Goal: Task Accomplishment & Management: Manage account settings

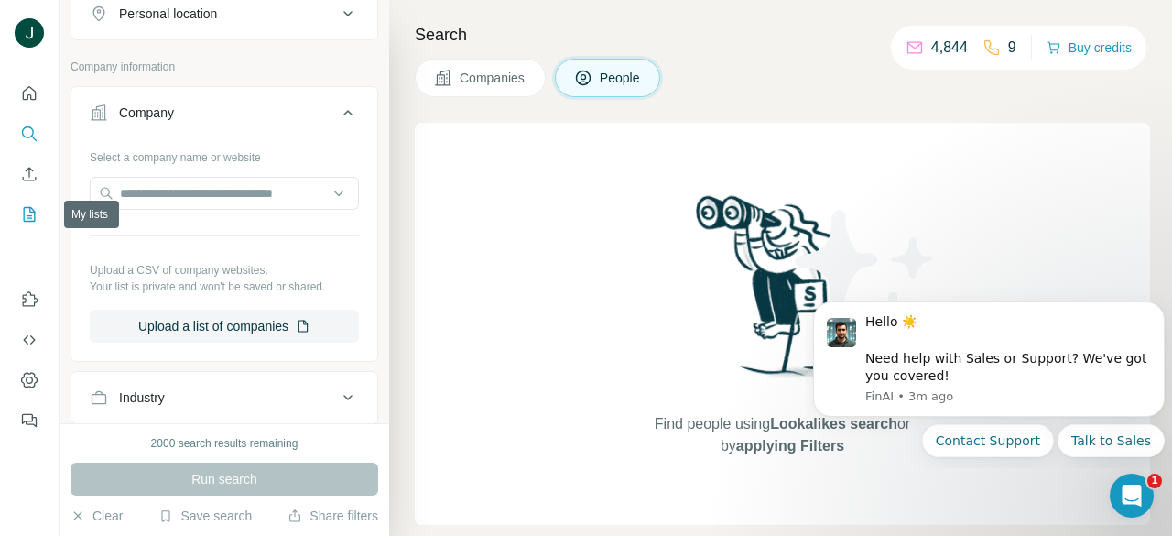
click at [33, 216] on icon "My lists" at bounding box center [29, 214] width 18 height 18
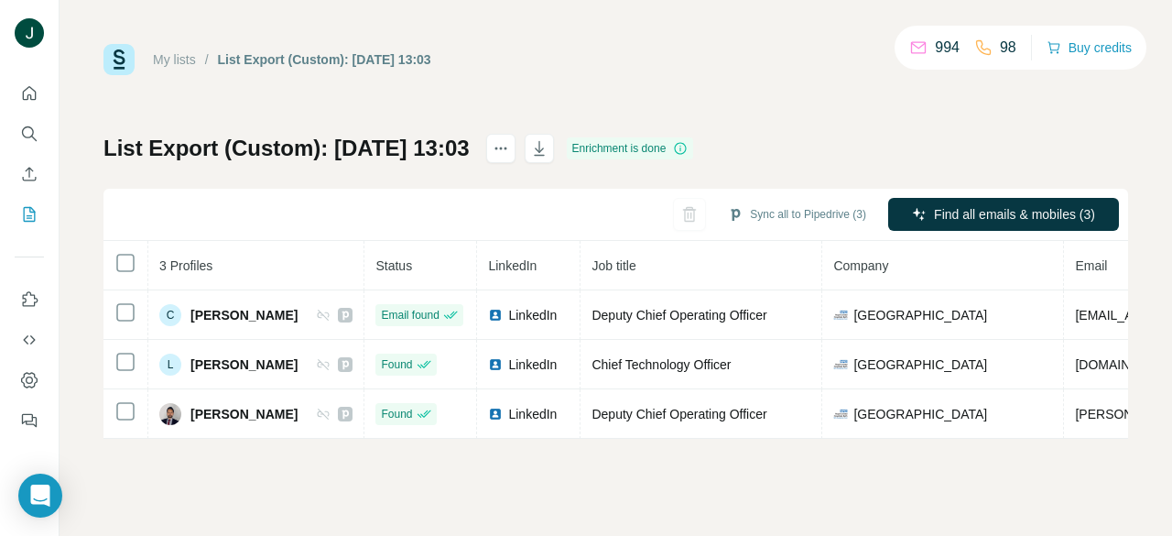
scroll to position [0, 488]
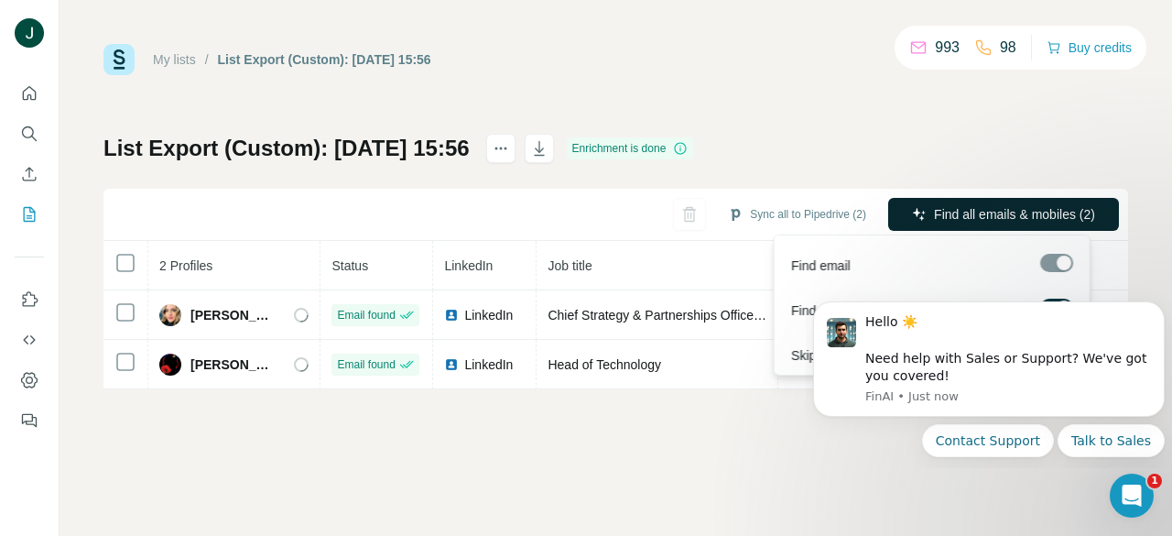
click at [1030, 212] on span "Find all emails & mobiles (2)" at bounding box center [1014, 214] width 161 height 18
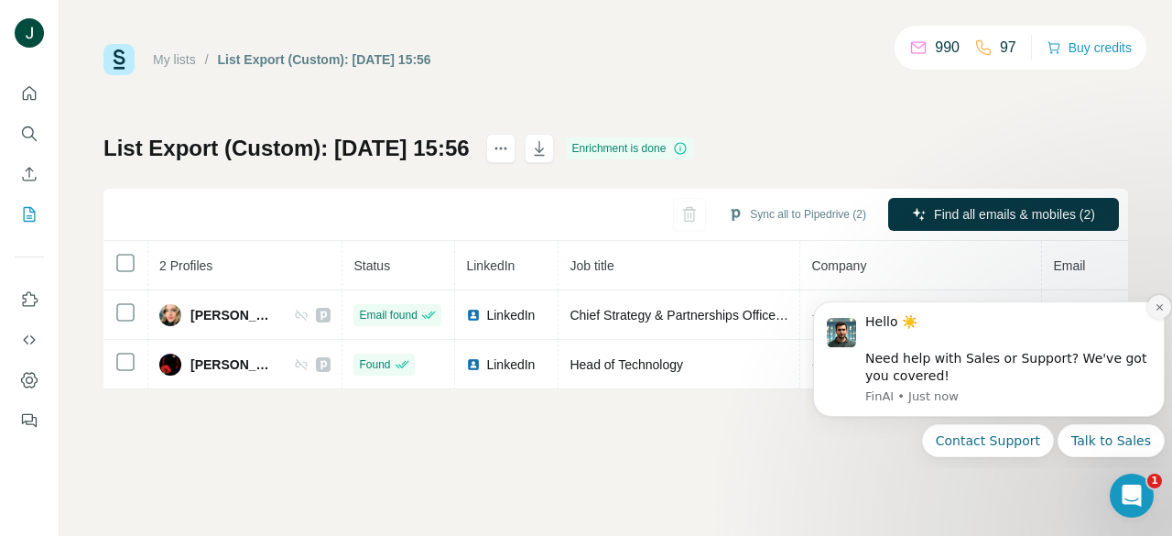
click at [1157, 309] on icon "Dismiss notification" at bounding box center [1158, 307] width 6 height 6
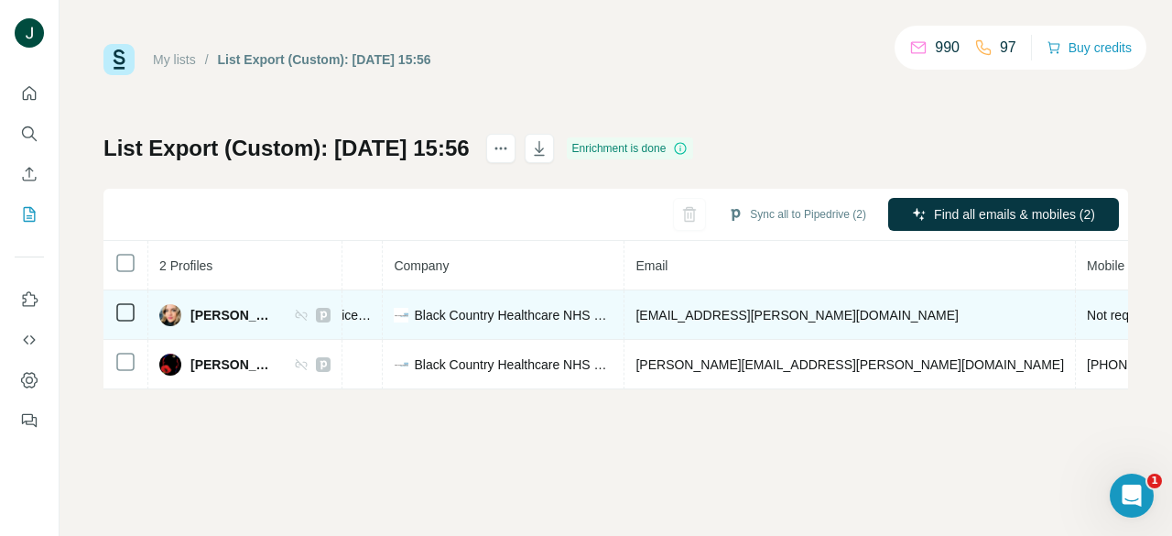
drag, startPoint x: 930, startPoint y: 335, endPoint x: 1030, endPoint y: 325, distance: 100.3
drag, startPoint x: 910, startPoint y: 318, endPoint x: 877, endPoint y: 318, distance: 33.0
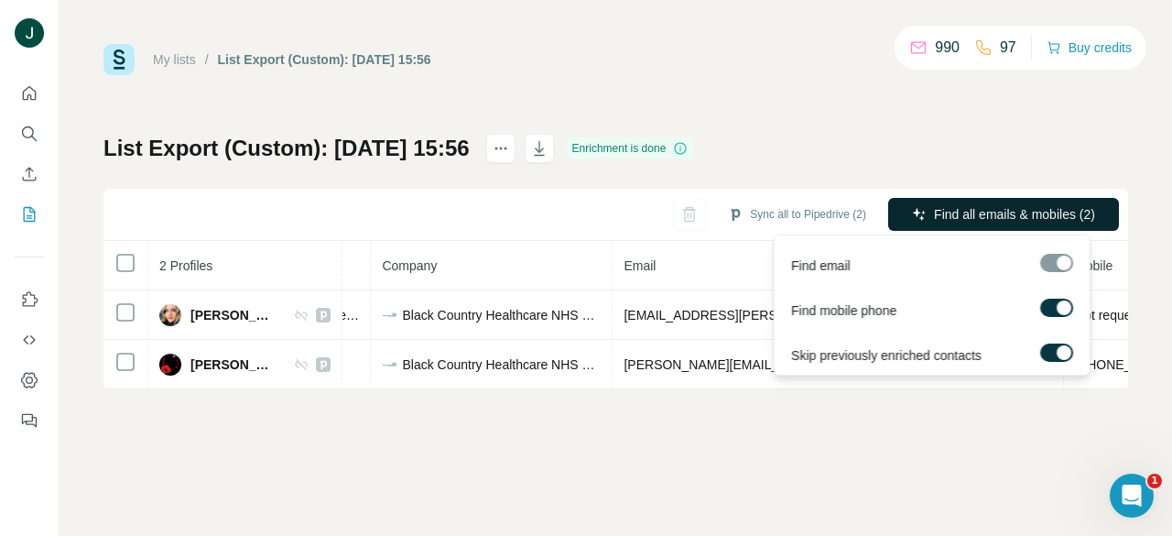
scroll to position [0, 440]
click at [1002, 214] on span "Find all emails & mobiles (2)" at bounding box center [1014, 214] width 161 height 18
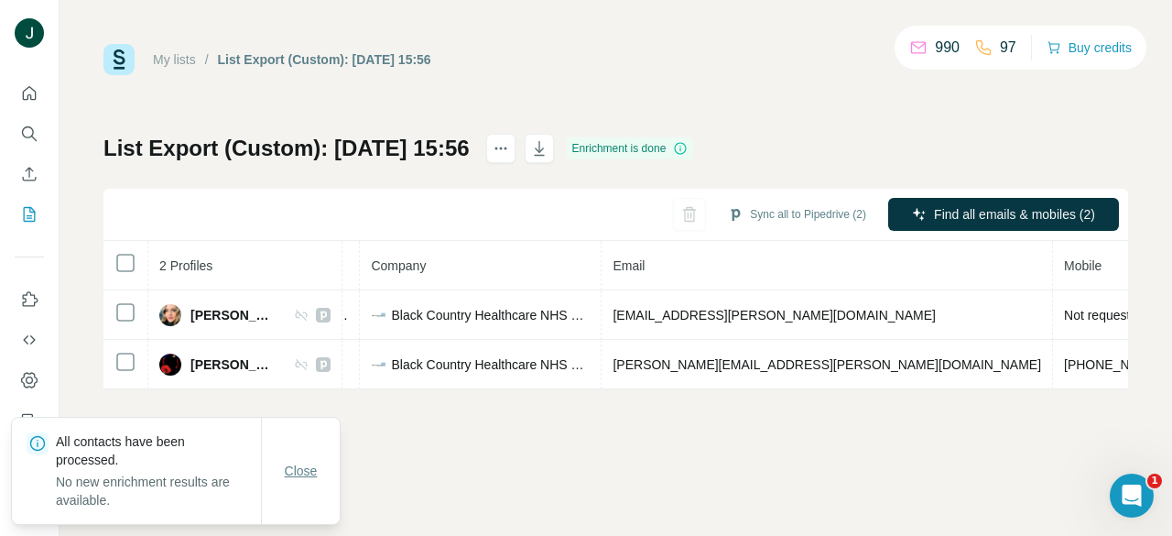
click at [306, 476] on span "Close" at bounding box center [301, 470] width 33 height 18
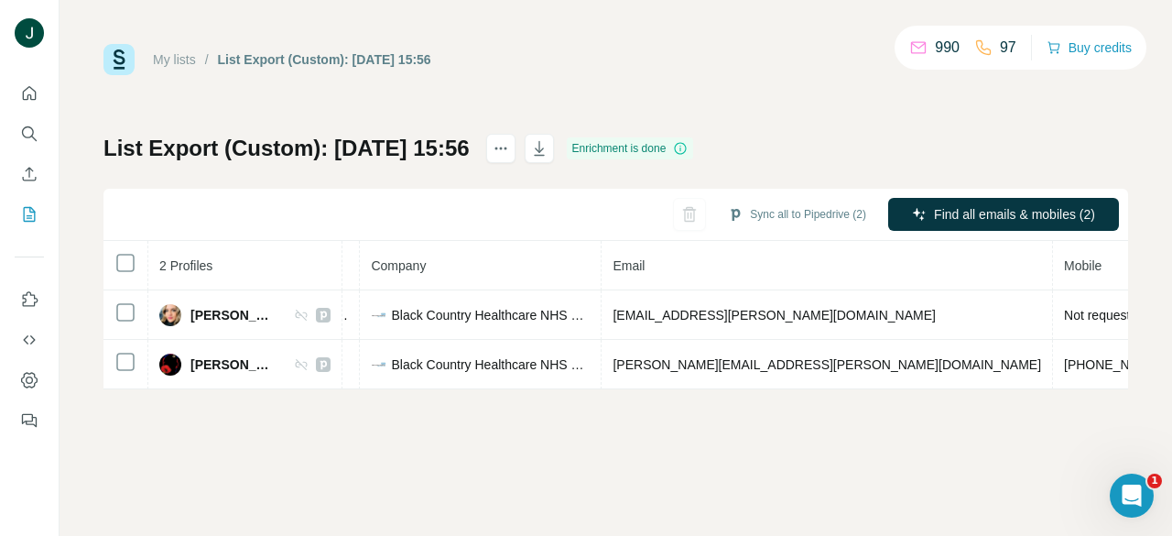
click at [722, 476] on div "My lists / List Export (Custom): [DATE] 15:56 990 97 Buy credits List Export (C…" at bounding box center [616, 268] width 1112 height 536
click at [778, 211] on button "Sync all to Pipedrive (2)" at bounding box center [797, 213] width 164 height 27
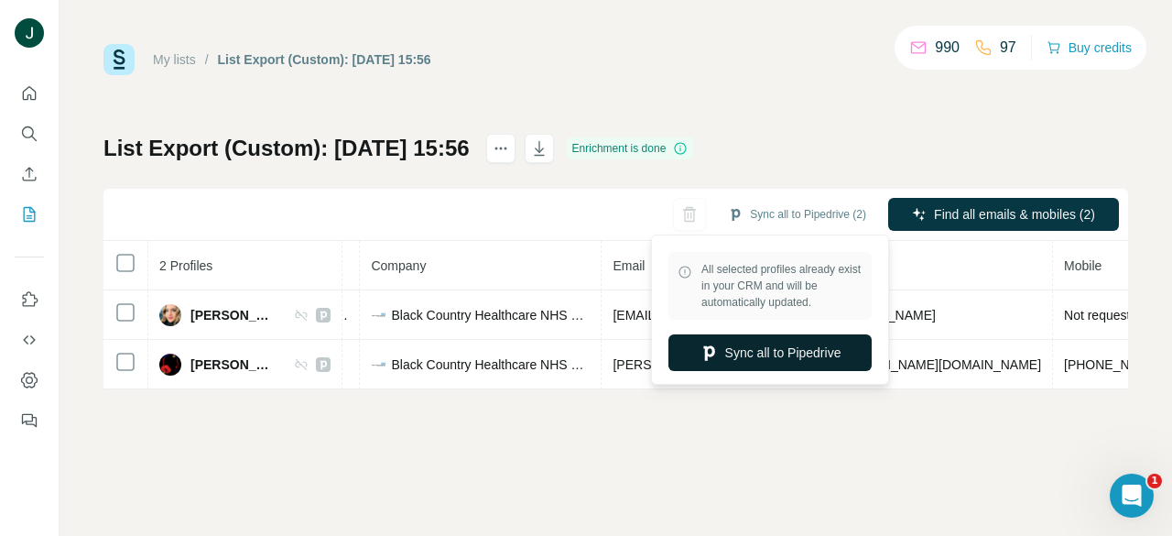
click at [746, 356] on button "Sync all to Pipedrive" at bounding box center [769, 352] width 203 height 37
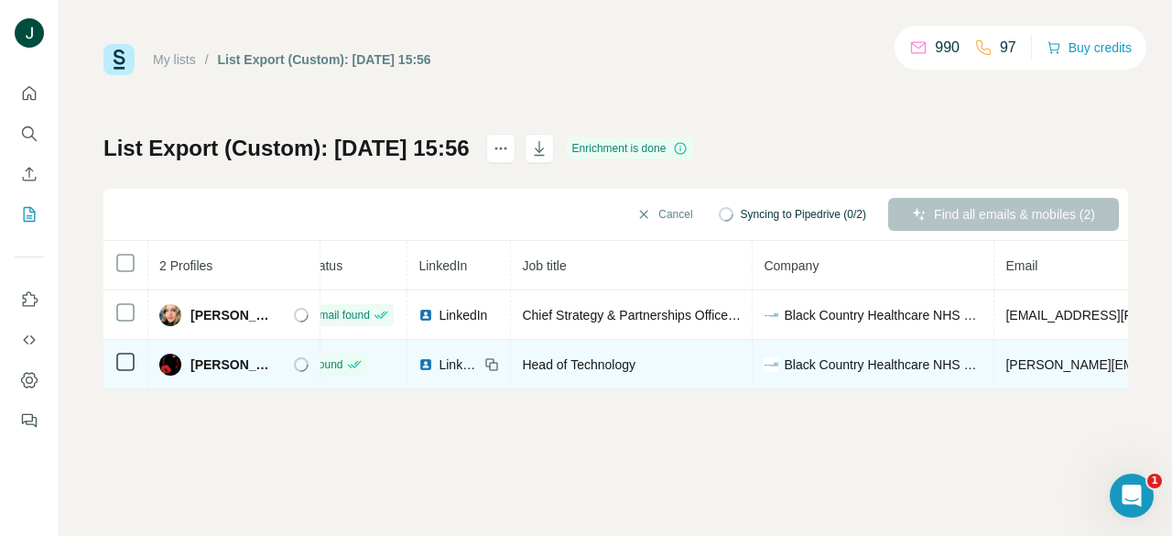
drag, startPoint x: 547, startPoint y: 342, endPoint x: 356, endPoint y: 342, distance: 190.4
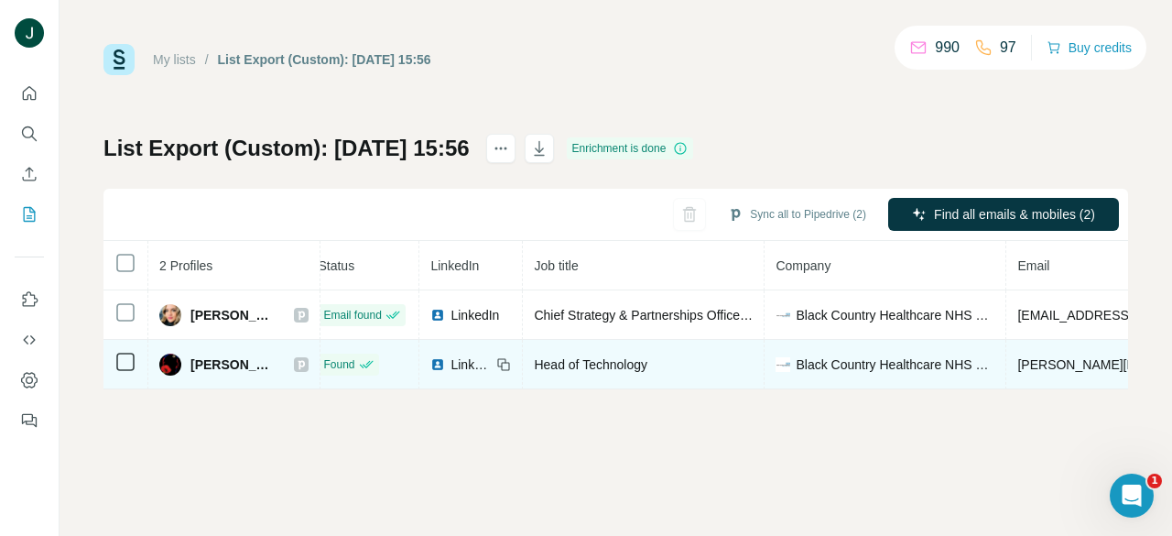
click at [236, 363] on span "[PERSON_NAME]" at bounding box center [232, 364] width 85 height 18
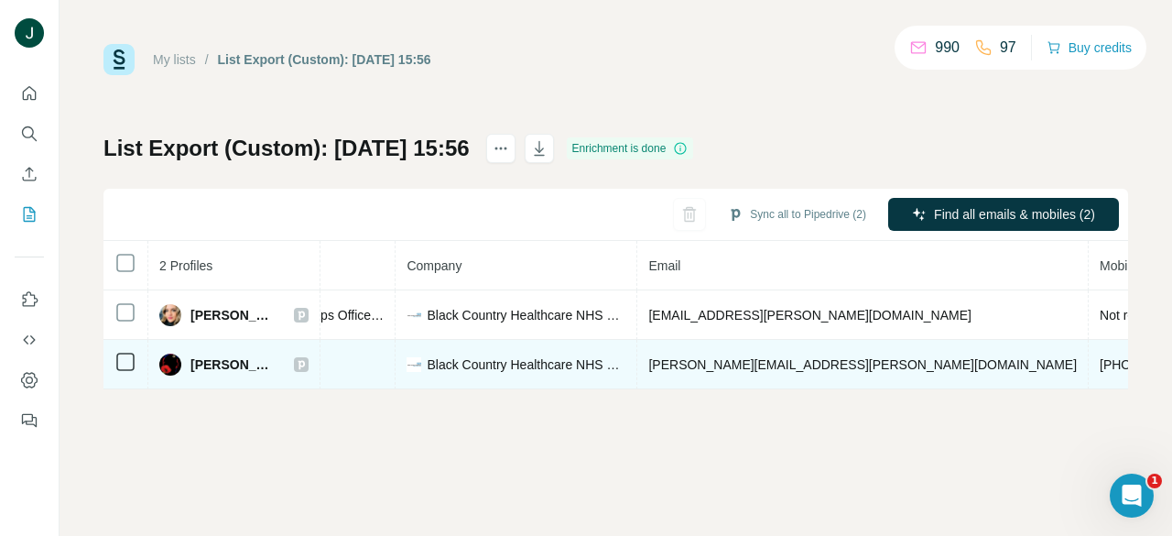
drag, startPoint x: 698, startPoint y: 374, endPoint x: 905, endPoint y: 365, distance: 208.0
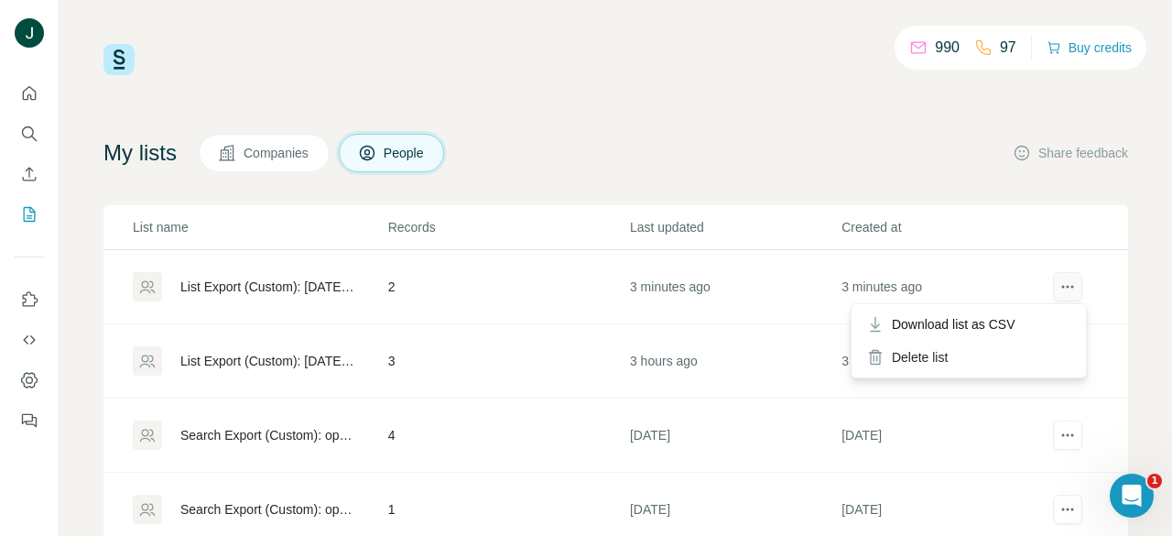
click at [1056, 285] on button "actions" at bounding box center [1067, 286] width 29 height 29
click at [960, 354] on div "Delete list" at bounding box center [968, 357] width 227 height 33
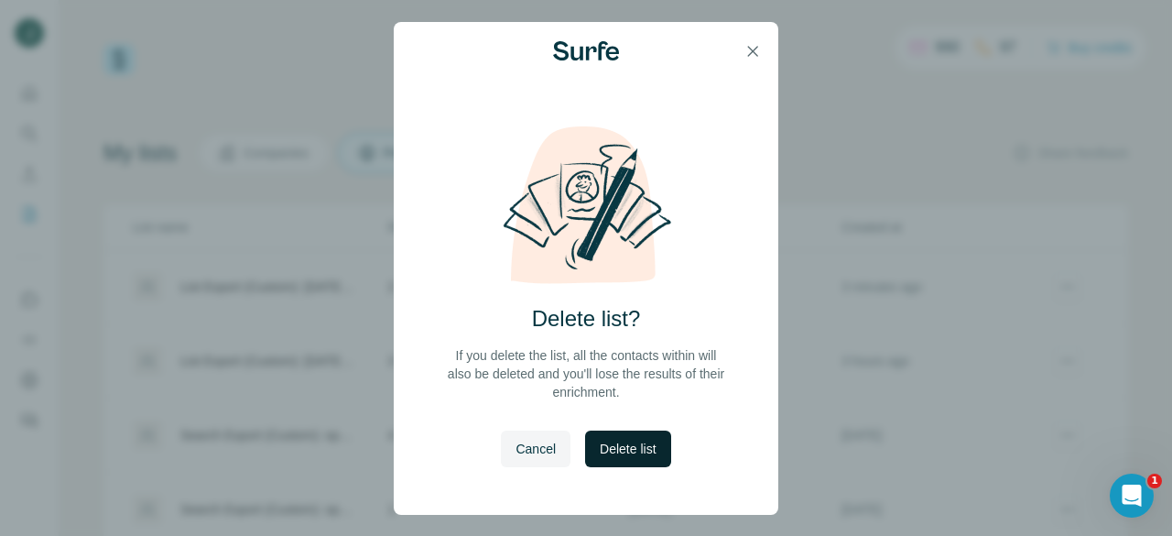
click at [606, 438] on button "Delete list" at bounding box center [627, 448] width 85 height 37
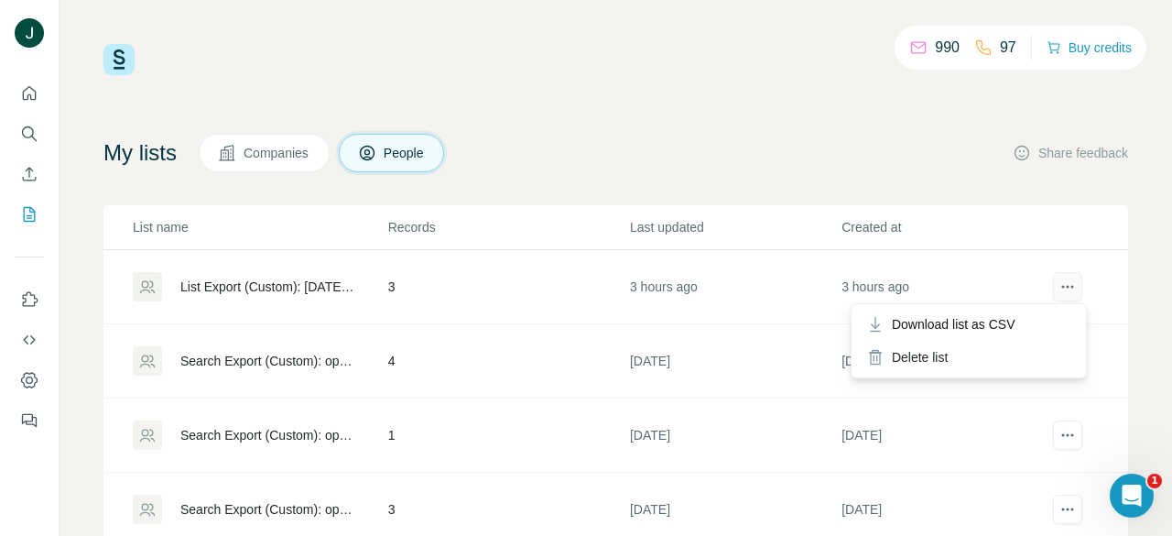
click at [1058, 287] on icon "actions" at bounding box center [1067, 286] width 18 height 18
click at [978, 356] on div "Delete list" at bounding box center [968, 357] width 227 height 33
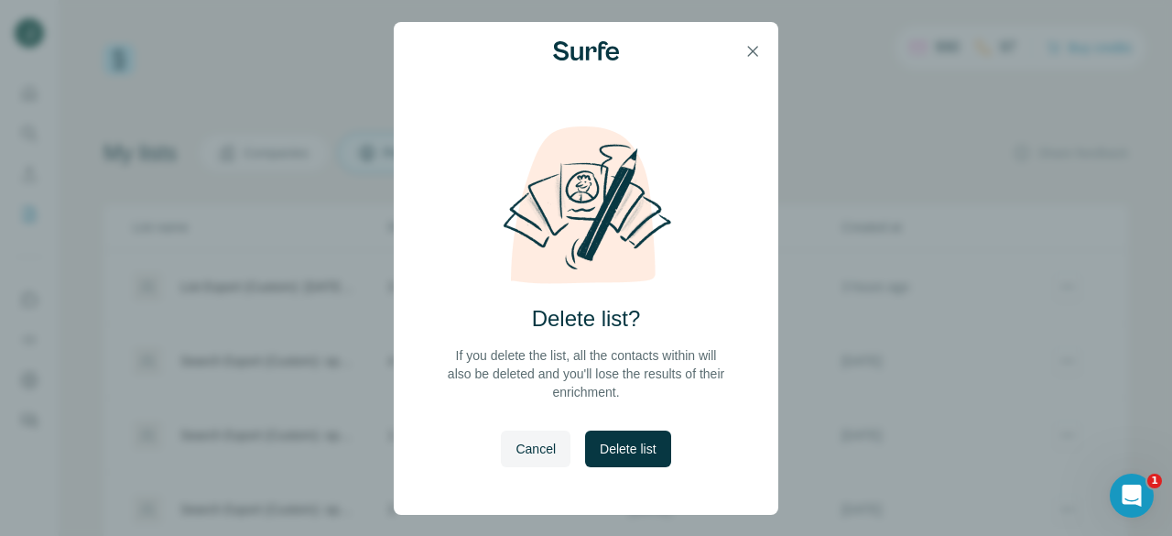
click at [645, 412] on div "Delete list? If you delete the list, all the contacts within will also be delet…" at bounding box center [586, 320] width 385 height 390
click at [634, 428] on div "Delete list? If you delete the list, all the contacts within will also be delet…" at bounding box center [586, 320] width 385 height 390
click at [618, 444] on span "Delete list" at bounding box center [628, 448] width 56 height 18
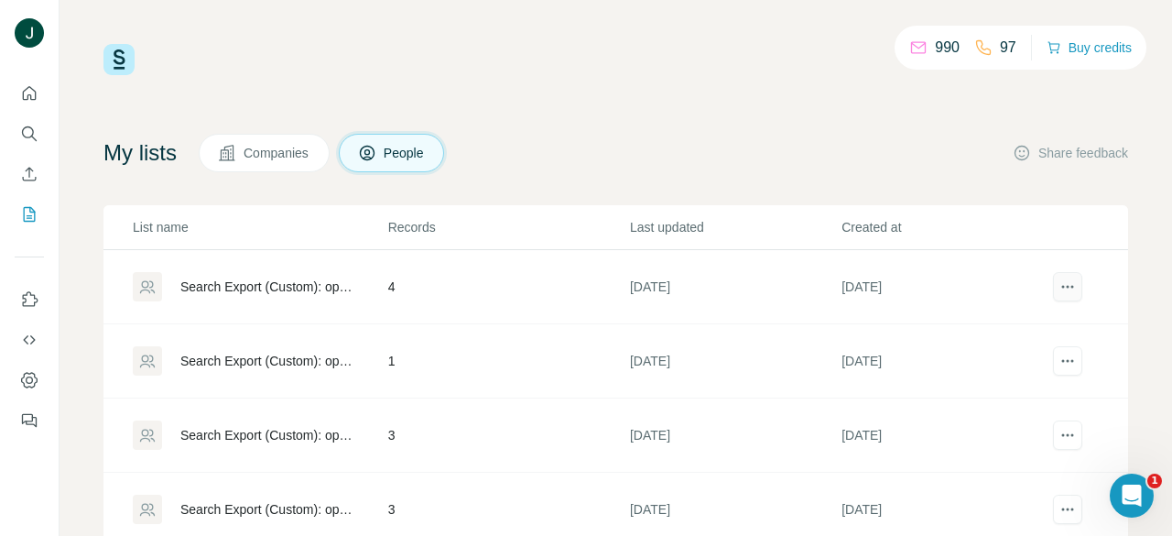
click at [1058, 279] on icon "actions" at bounding box center [1067, 286] width 18 height 18
click at [1064, 286] on td at bounding box center [1090, 287] width 76 height 74
click at [1053, 272] on button "actions" at bounding box center [1067, 286] width 29 height 29
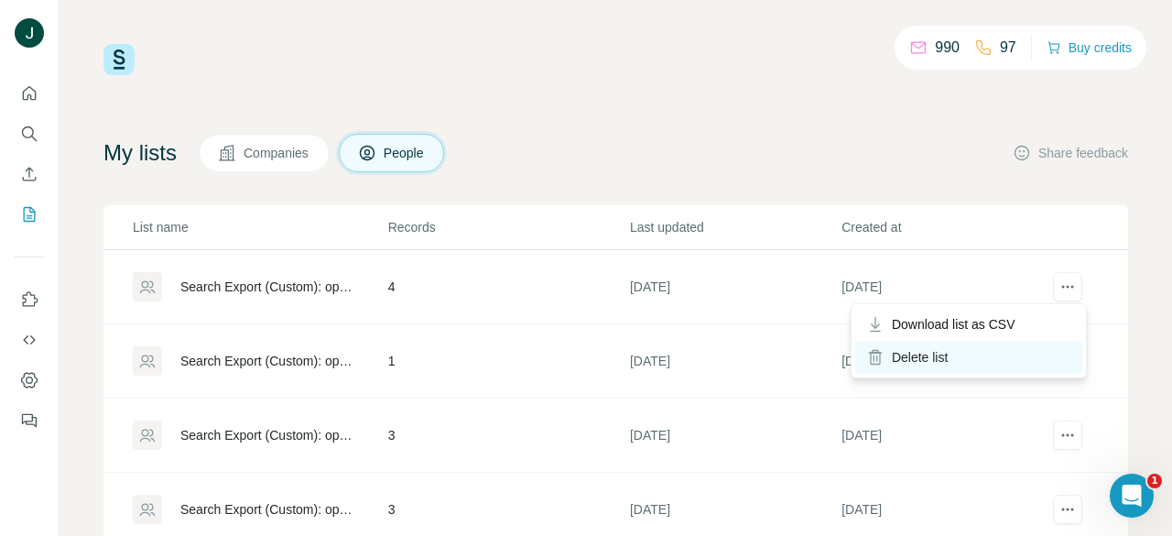
click at [948, 360] on div "Delete list" at bounding box center [968, 357] width 227 height 33
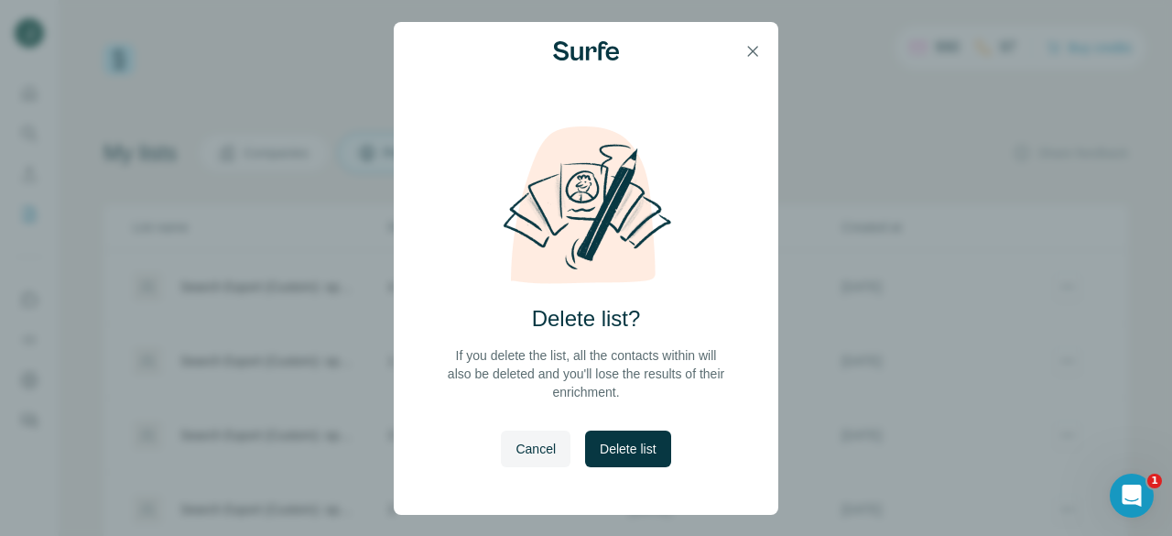
click at [628, 431] on button "Delete list" at bounding box center [627, 448] width 85 height 37
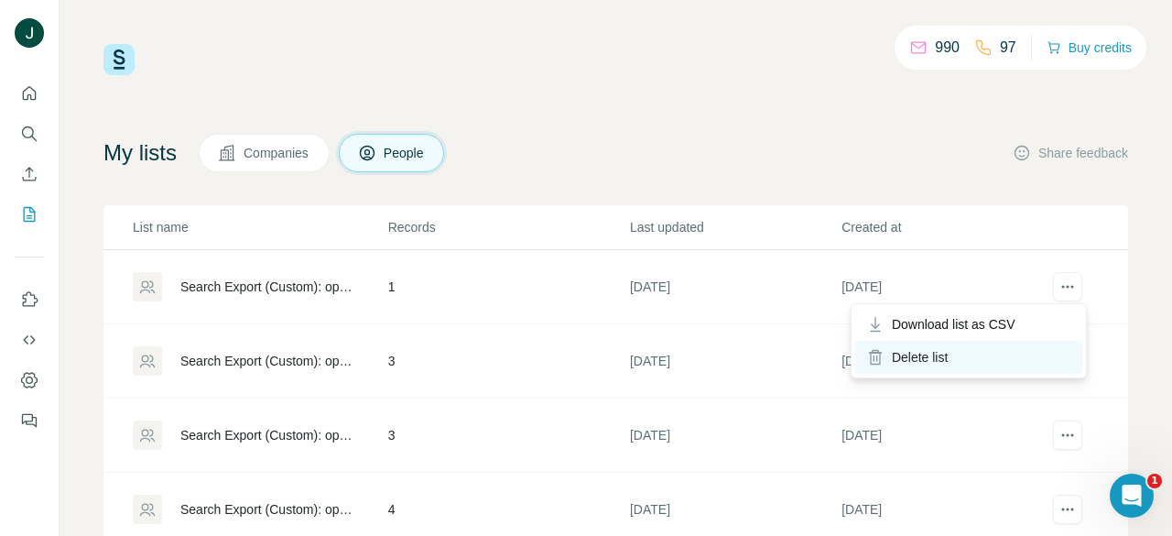
click at [966, 359] on div "Delete list" at bounding box center [968, 357] width 227 height 33
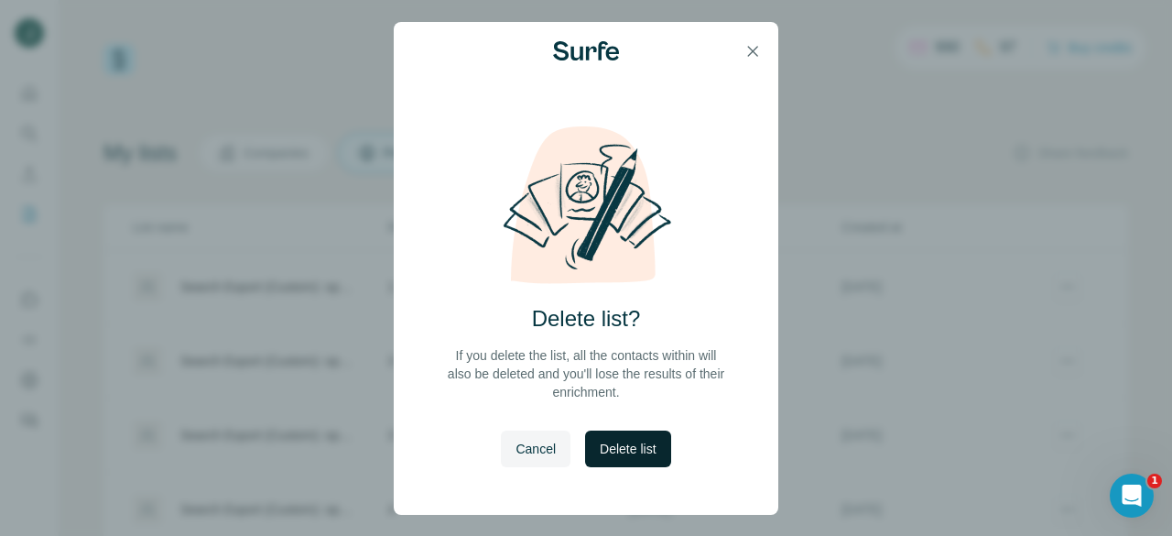
click at [640, 439] on span "Delete list" at bounding box center [628, 448] width 56 height 18
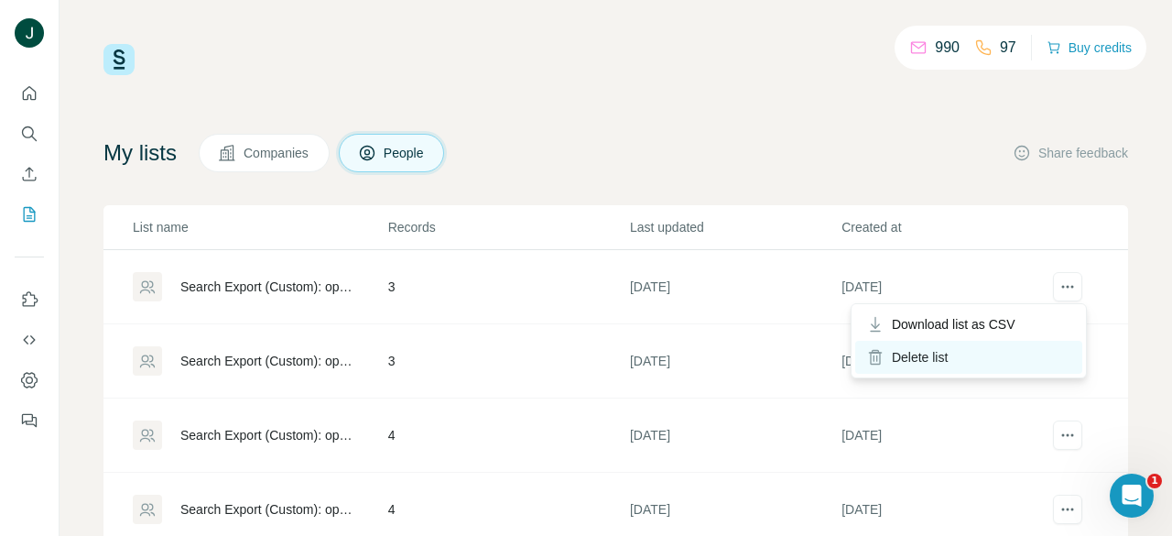
click at [975, 353] on div "Delete list" at bounding box center [968, 357] width 227 height 33
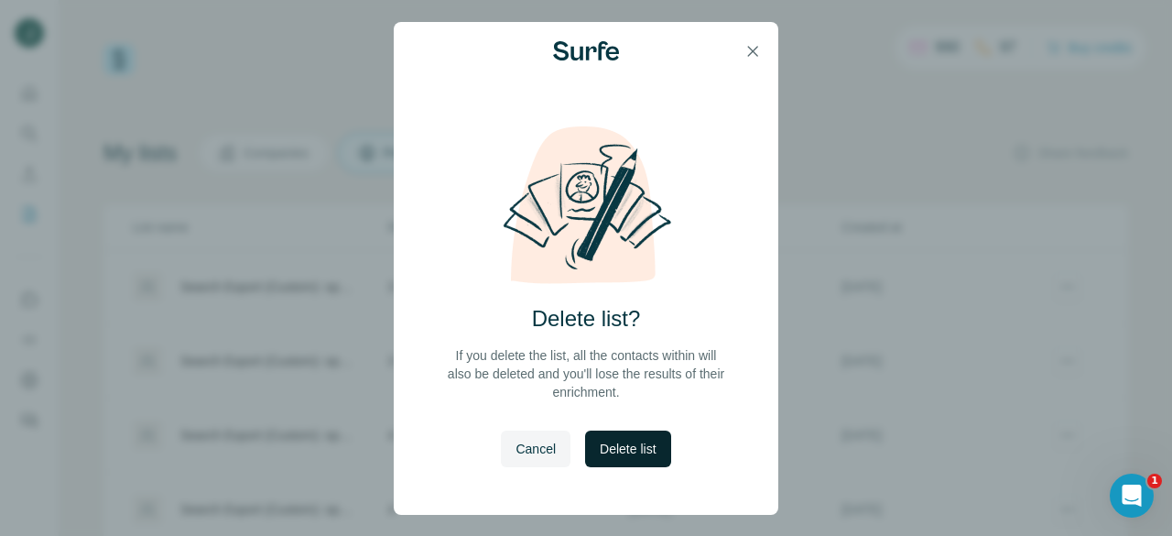
click at [647, 444] on span "Delete list" at bounding box center [628, 448] width 56 height 18
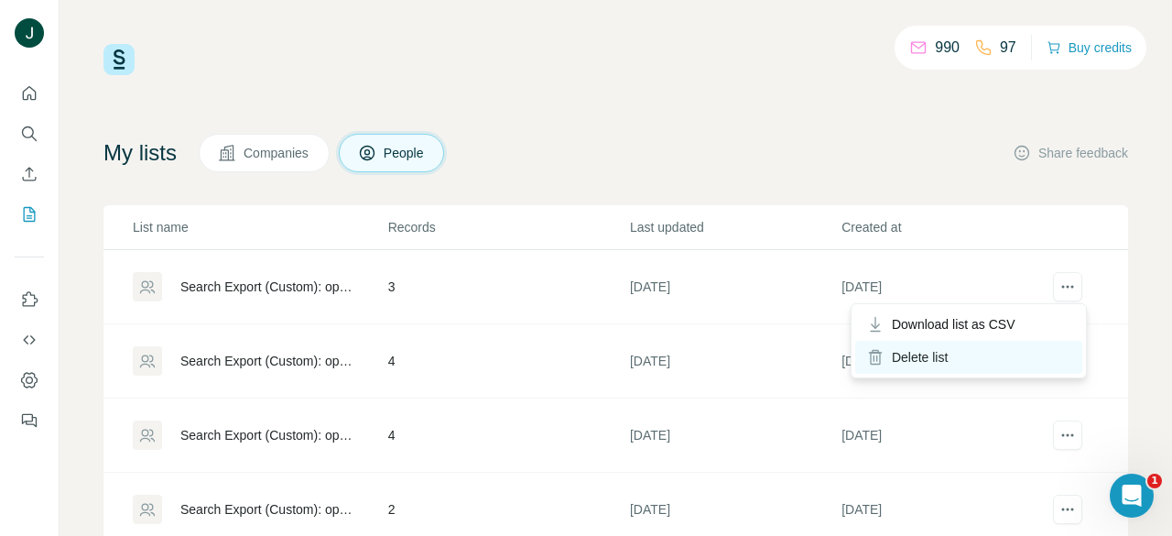
click at [1017, 341] on div "Delete list" at bounding box center [968, 357] width 227 height 33
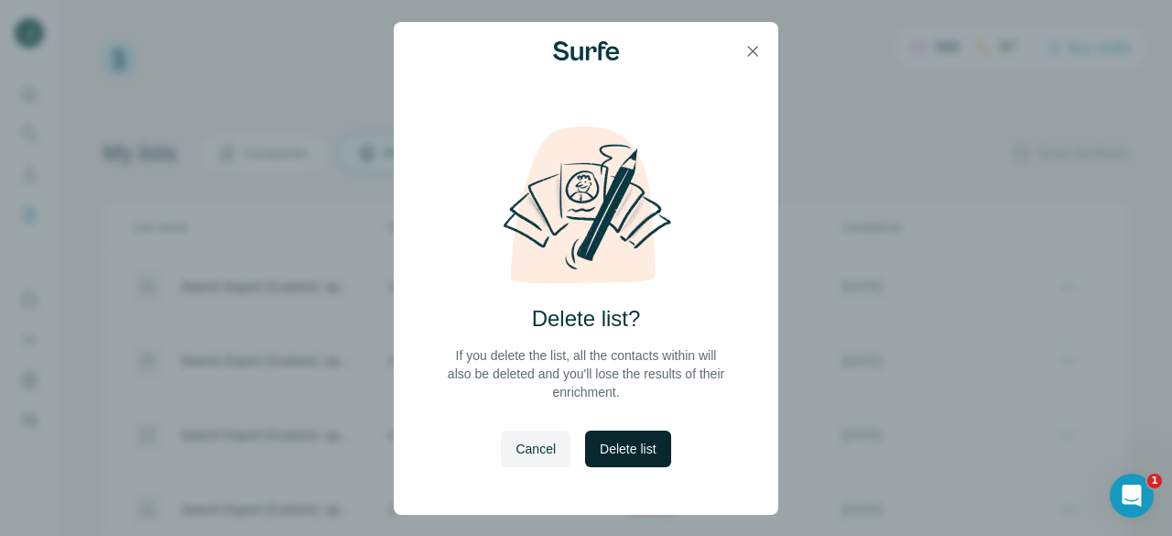
click at [639, 439] on span "Delete list" at bounding box center [628, 448] width 56 height 18
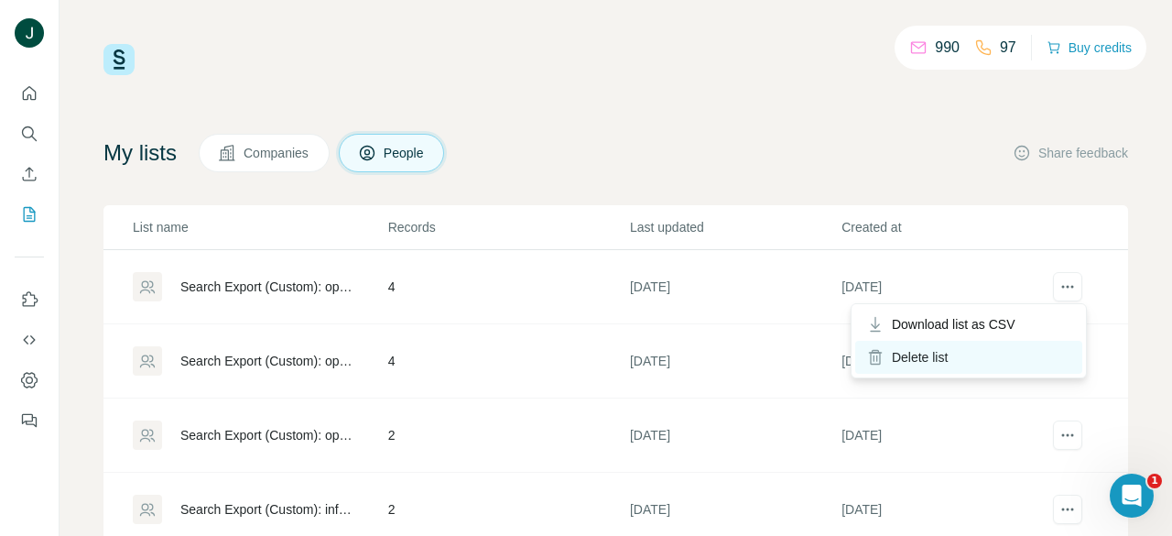
click at [997, 351] on div "Delete list" at bounding box center [968, 357] width 227 height 33
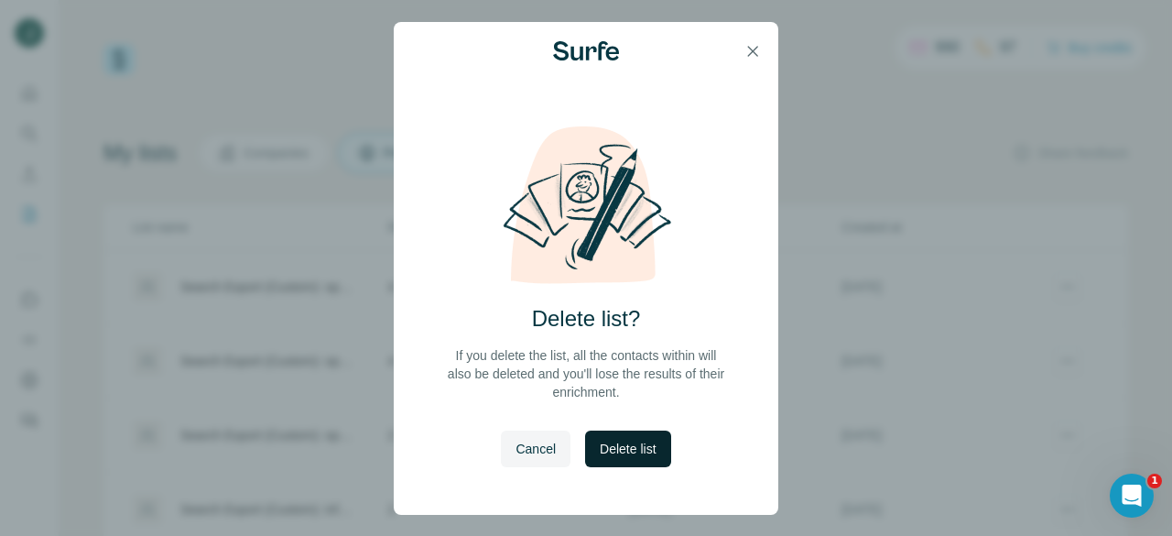
click at [654, 446] on span "Delete list" at bounding box center [628, 448] width 56 height 18
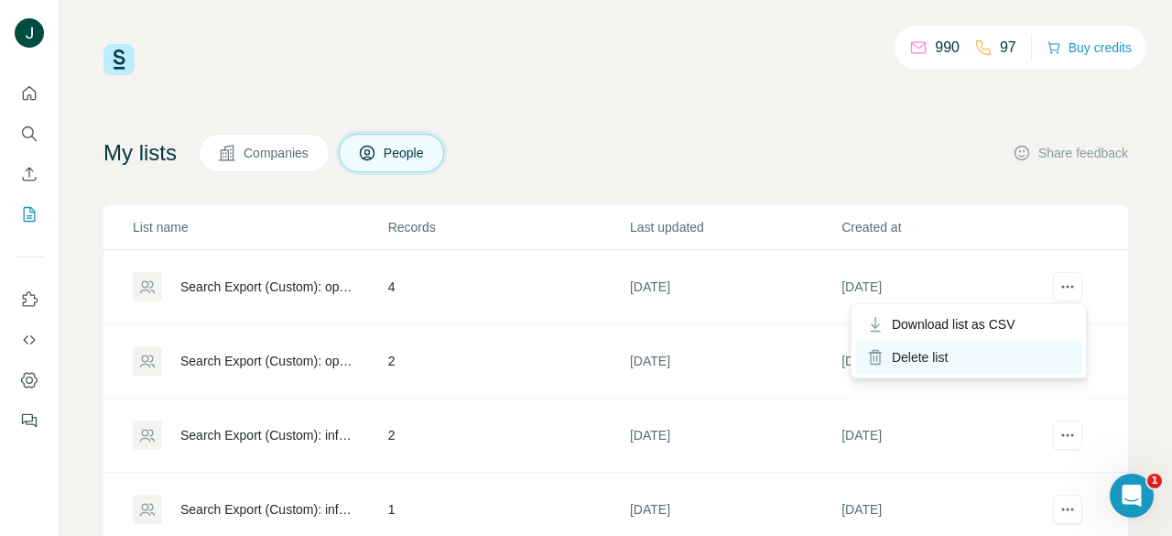
click at [1006, 349] on div "Delete list" at bounding box center [968, 357] width 227 height 33
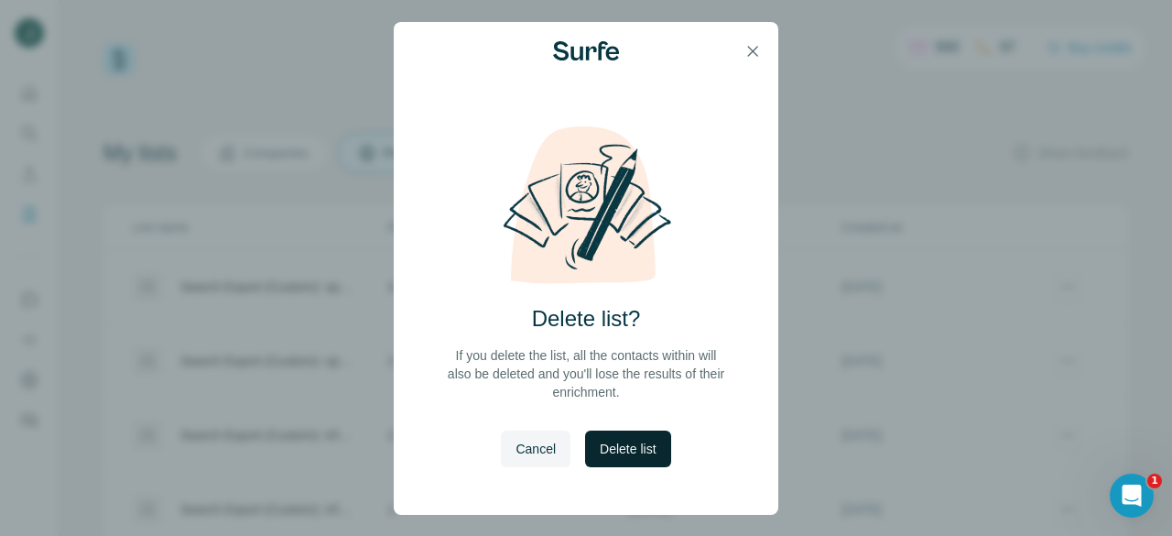
click at [651, 446] on span "Delete list" at bounding box center [628, 448] width 56 height 18
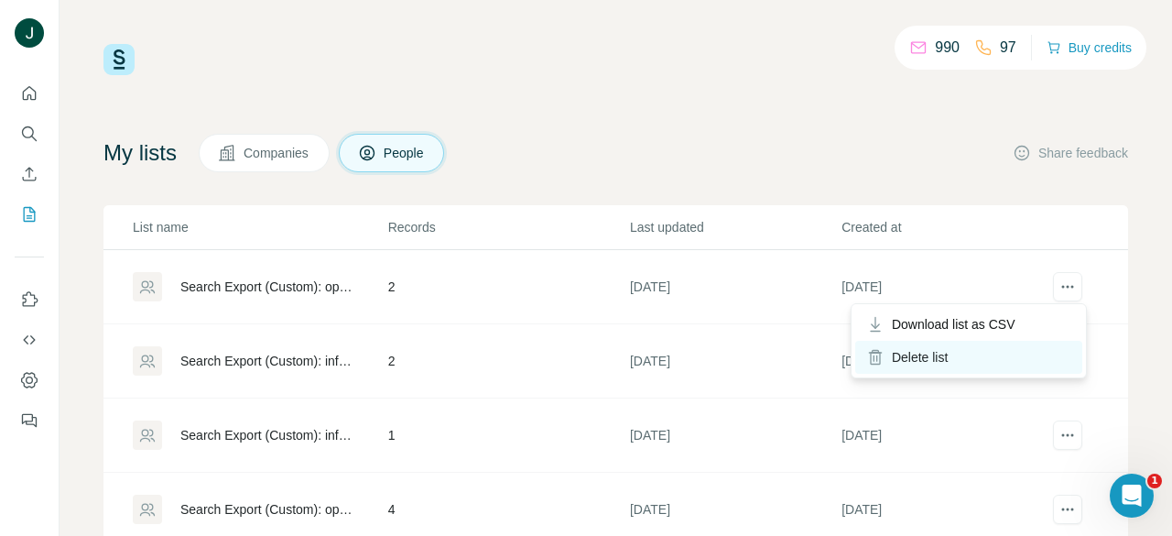
click at [1008, 356] on div "Delete list" at bounding box center [968, 357] width 227 height 33
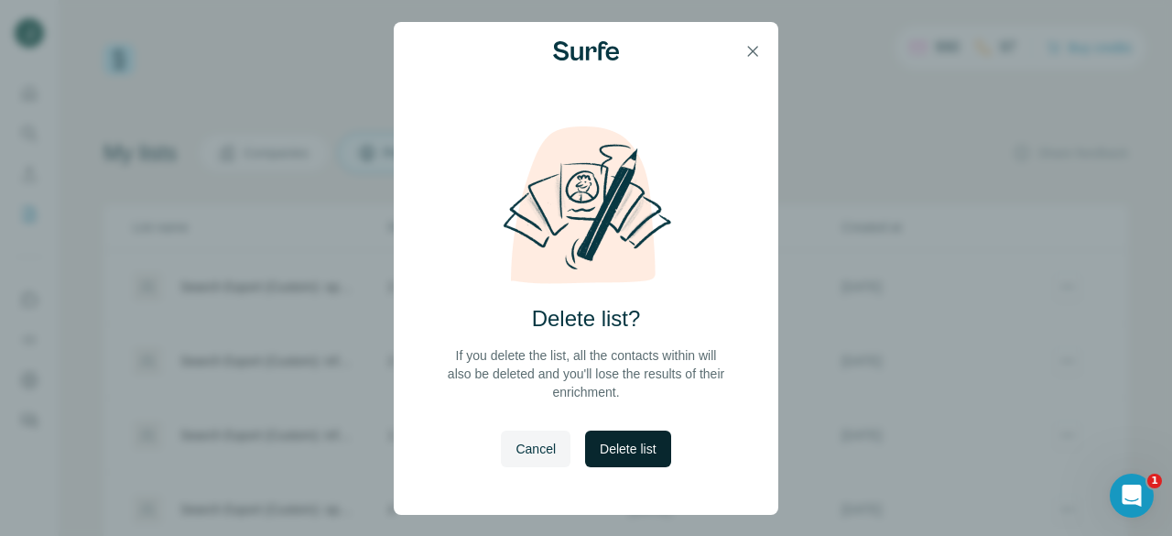
click at [644, 453] on span "Delete list" at bounding box center [628, 448] width 56 height 18
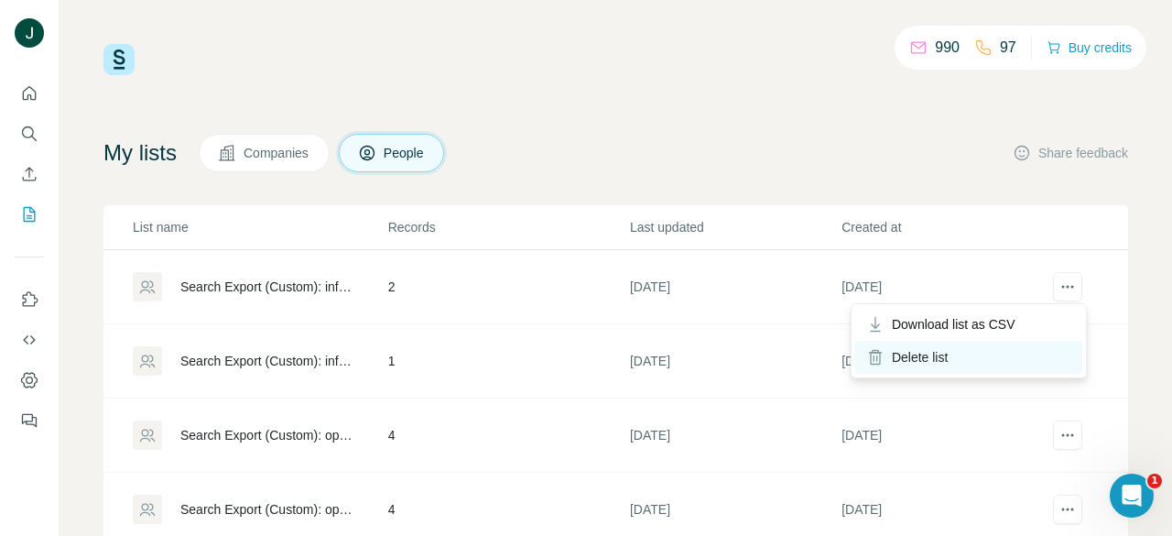
click at [999, 355] on div "Delete list" at bounding box center [968, 357] width 227 height 33
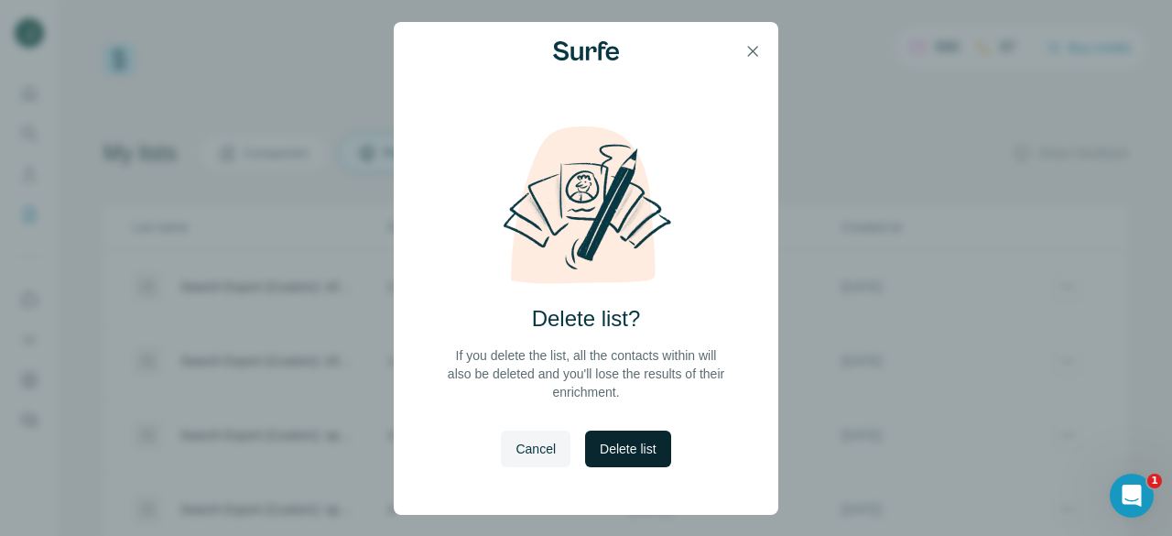
click at [649, 446] on span "Delete list" at bounding box center [628, 448] width 56 height 18
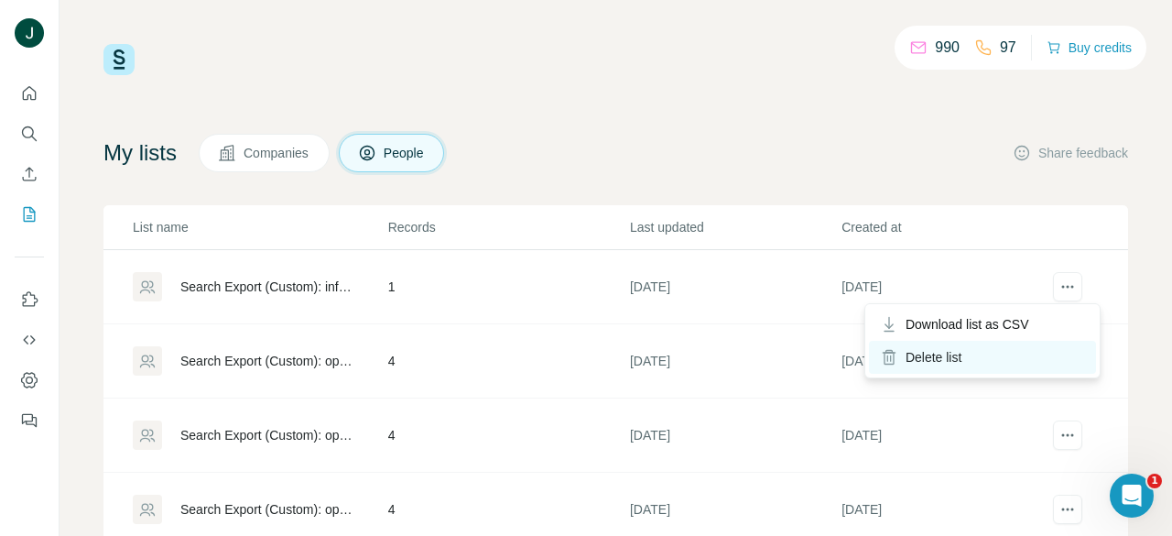
click at [1010, 351] on div "Delete list" at bounding box center [982, 357] width 227 height 33
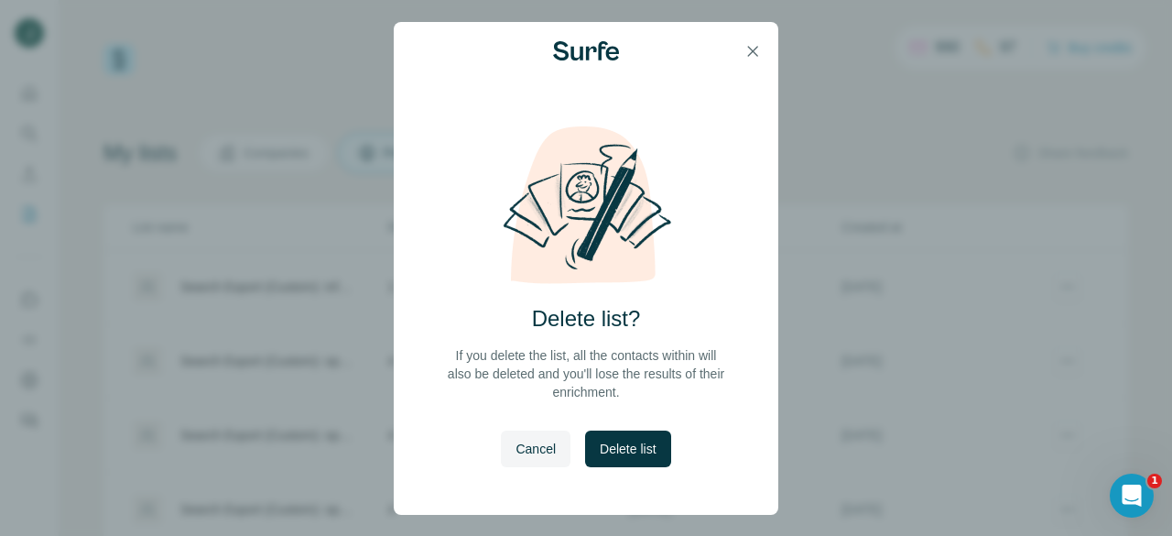
click at [655, 426] on div "Delete list? If you delete the list, all the contacts within will also be delet…" at bounding box center [586, 320] width 385 height 390
click at [646, 439] on span "Delete list" at bounding box center [628, 448] width 56 height 18
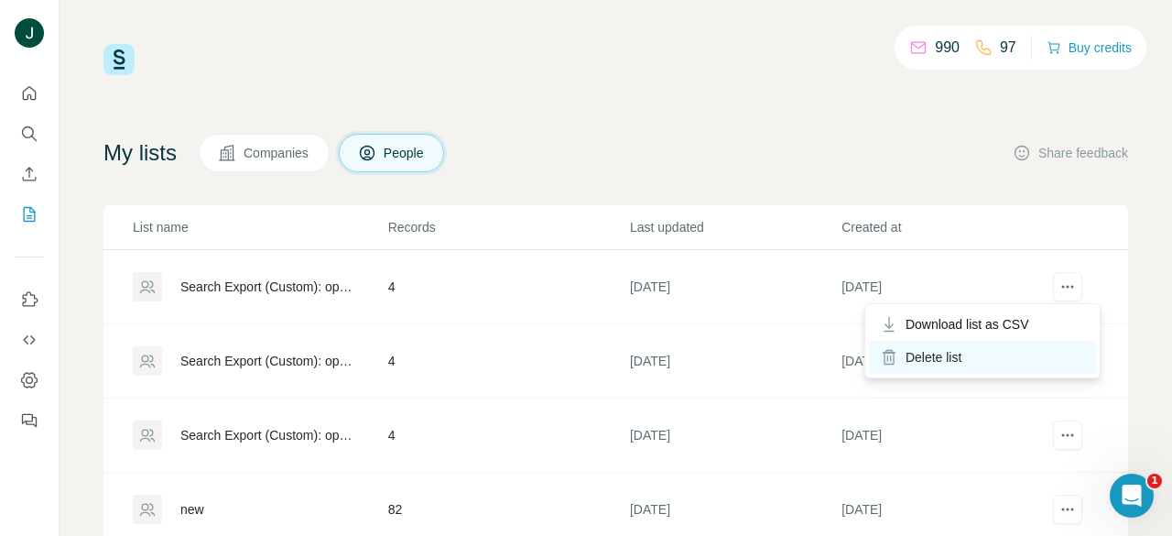
click at [1002, 350] on div "Delete list" at bounding box center [982, 357] width 227 height 33
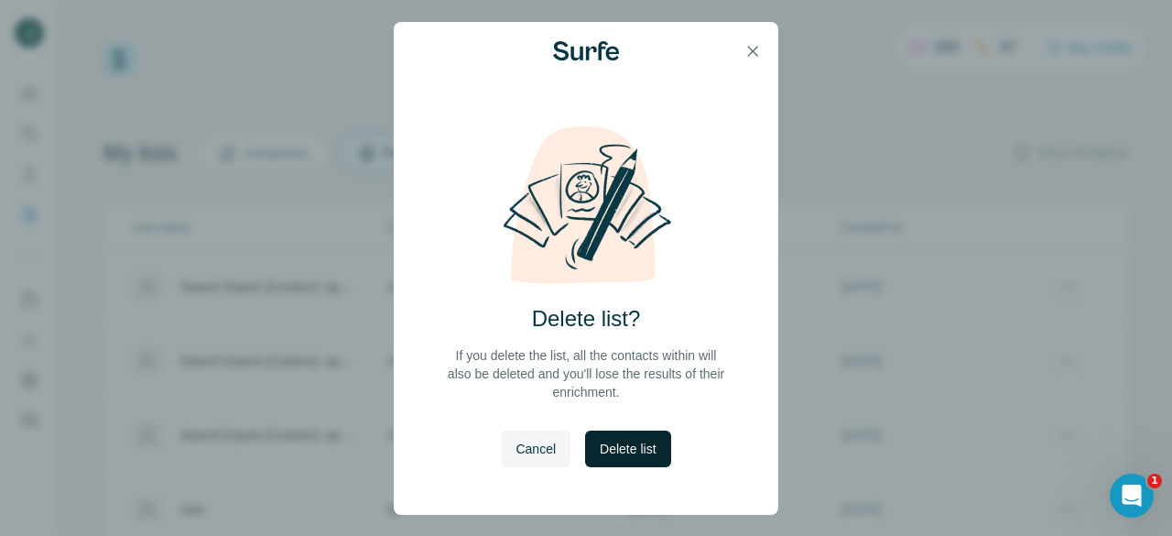
click at [619, 449] on span "Delete list" at bounding box center [628, 448] width 56 height 18
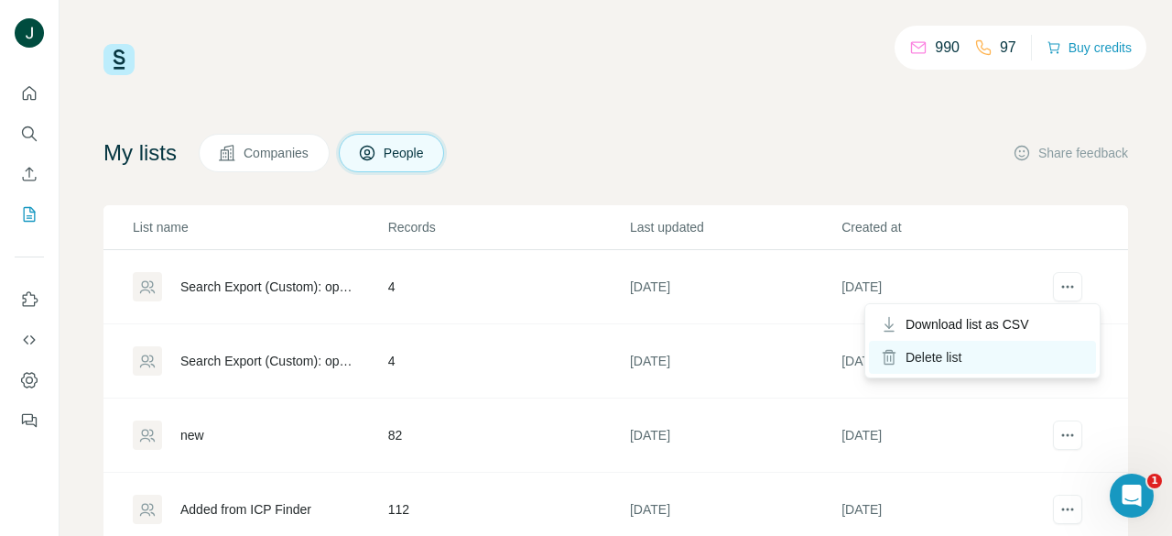
click at [1024, 360] on div "Delete list" at bounding box center [982, 357] width 227 height 33
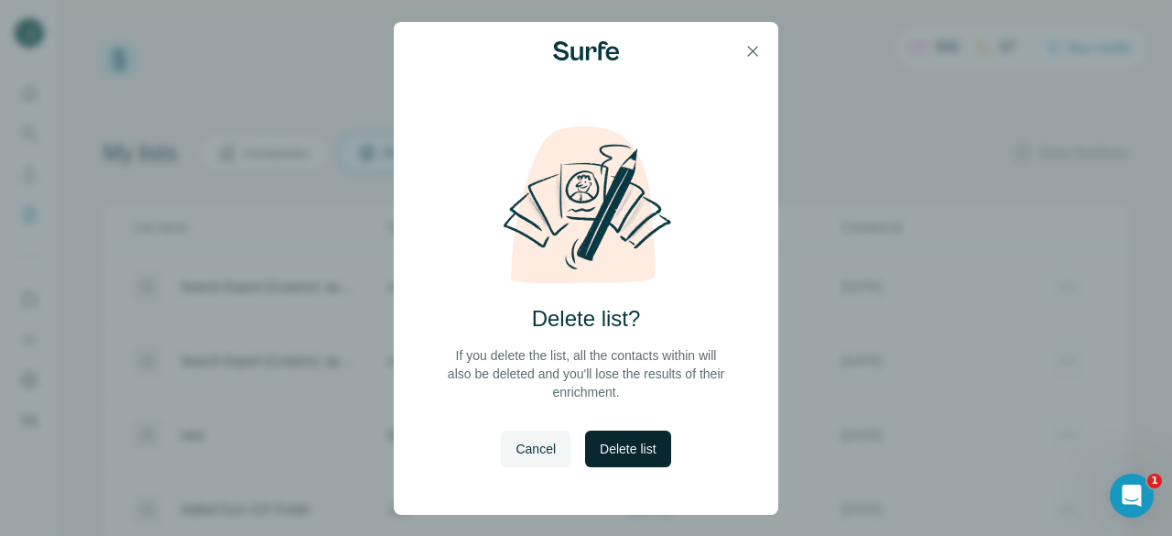
click at [652, 441] on span "Delete list" at bounding box center [628, 448] width 56 height 18
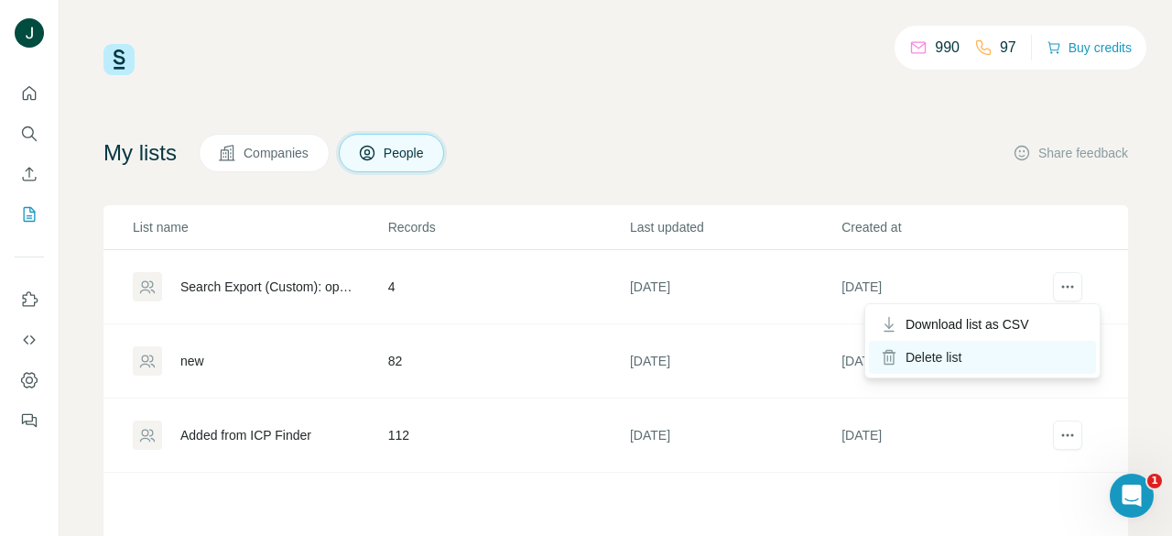
click at [1043, 351] on div "Delete list" at bounding box center [982, 357] width 227 height 33
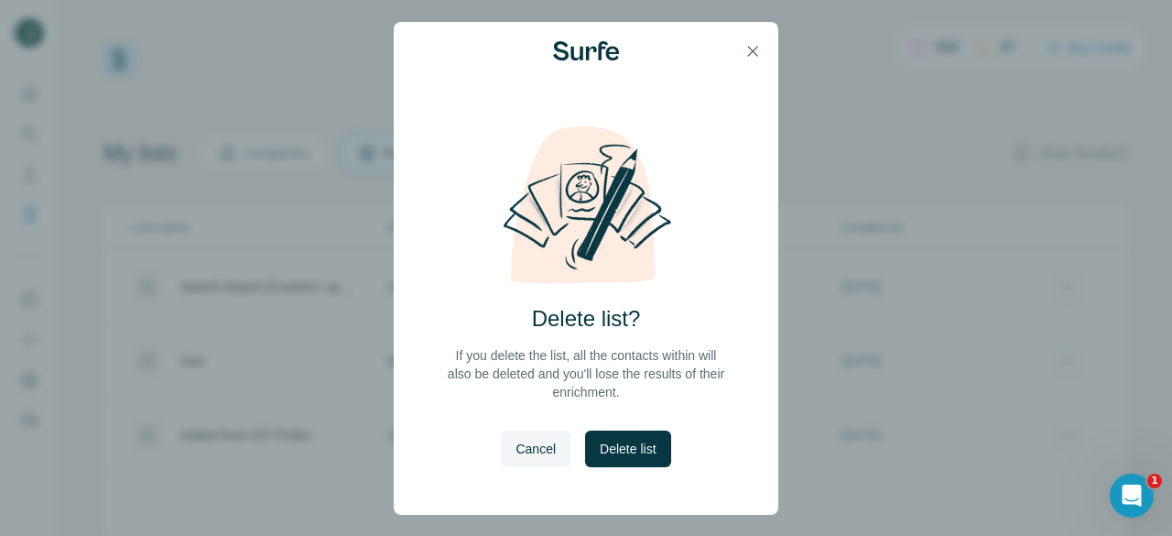
drag, startPoint x: 655, startPoint y: 453, endPoint x: 794, endPoint y: 418, distance: 142.5
click at [655, 452] on span "Delete list" at bounding box center [628, 448] width 56 height 18
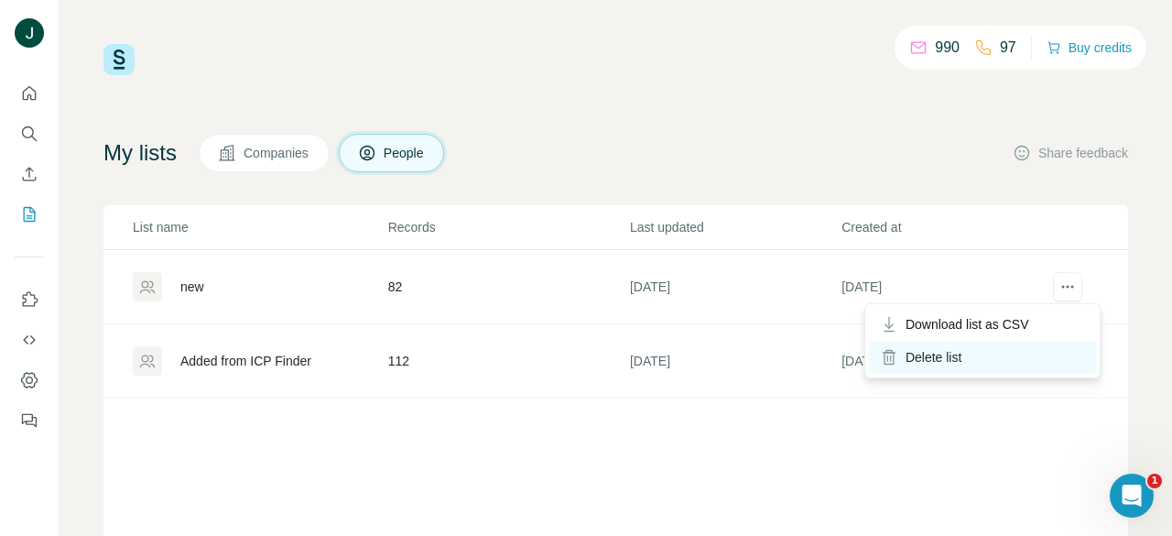
click at [1017, 361] on div "Delete list" at bounding box center [982, 357] width 227 height 33
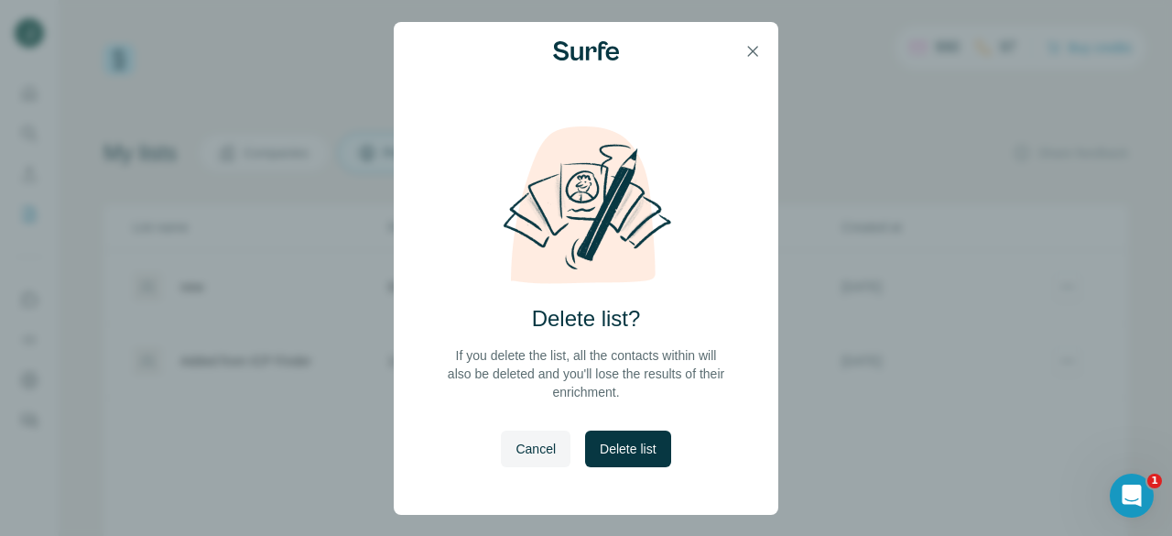
drag, startPoint x: 634, startPoint y: 442, endPoint x: 935, endPoint y: 364, distance: 311.1
click at [634, 440] on span "Delete list" at bounding box center [628, 448] width 56 height 18
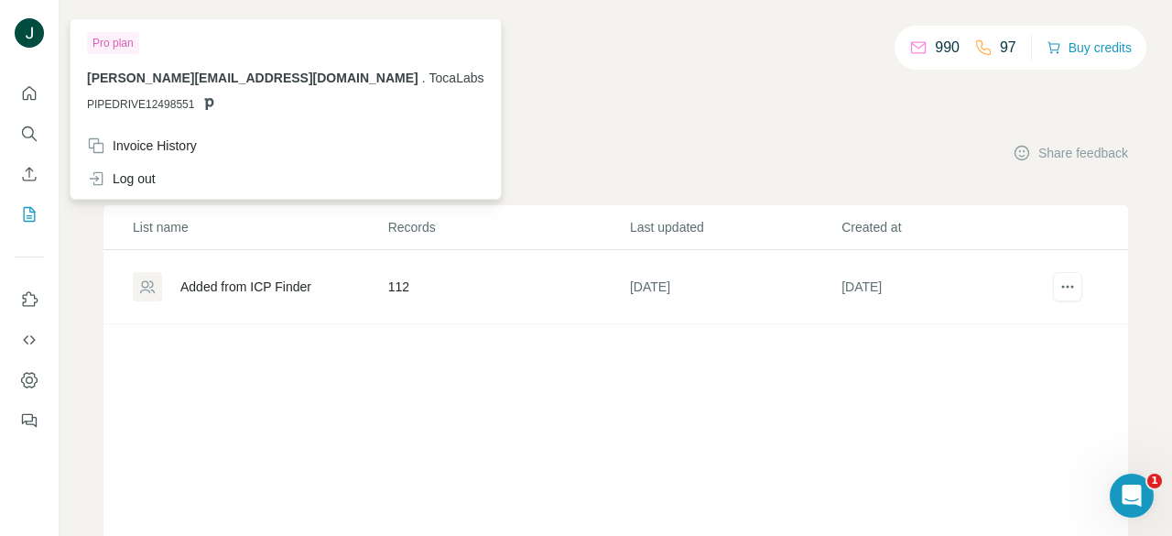
click at [36, 25] on img at bounding box center [29, 32] width 29 height 29
click at [5, 32] on div at bounding box center [31, 35] width 53 height 60
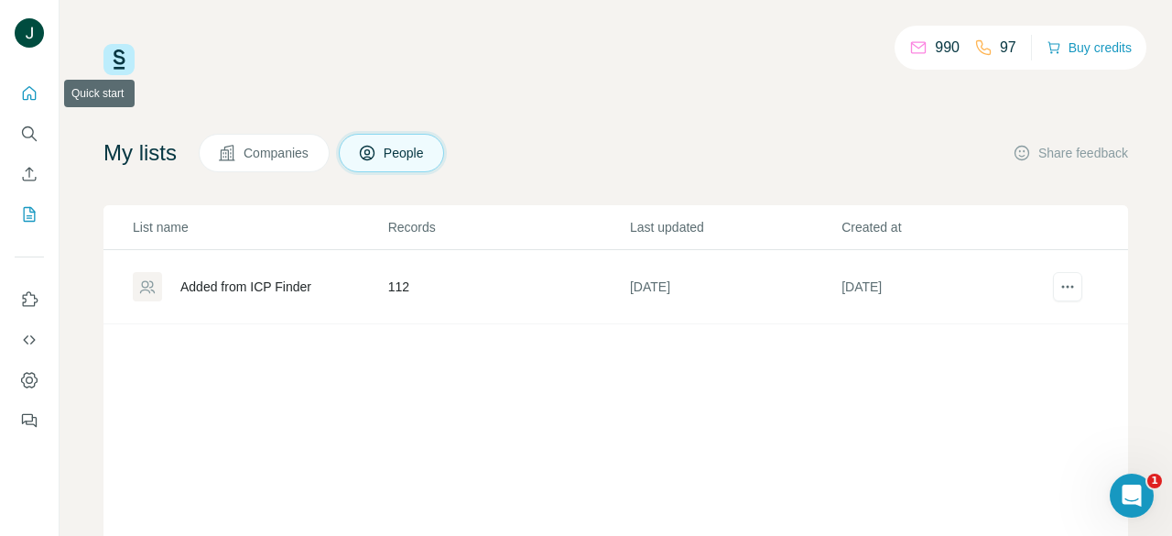
click at [17, 94] on button "Quick start" at bounding box center [29, 93] width 29 height 33
